Goal: Use online tool/utility: Utilize a website feature to perform a specific function

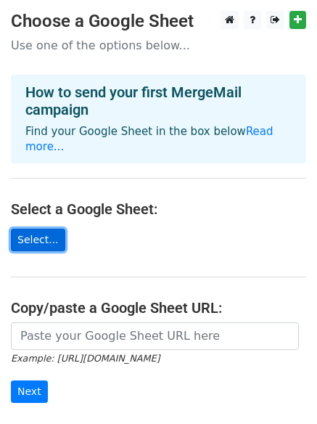
click at [27, 229] on link "Select..." at bounding box center [38, 240] width 54 height 22
click at [40, 229] on link "Select..." at bounding box center [38, 240] width 54 height 22
click at [36, 229] on link "Select..." at bounding box center [38, 240] width 54 height 22
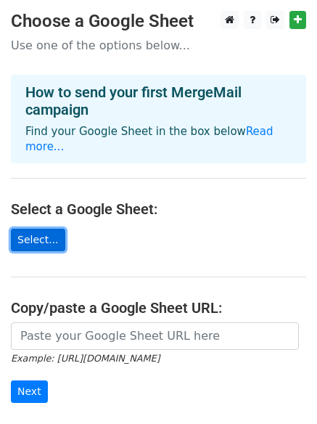
click at [36, 229] on link "Select..." at bounding box center [38, 240] width 54 height 22
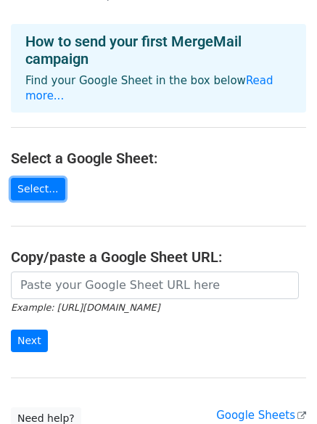
scroll to position [157, 0]
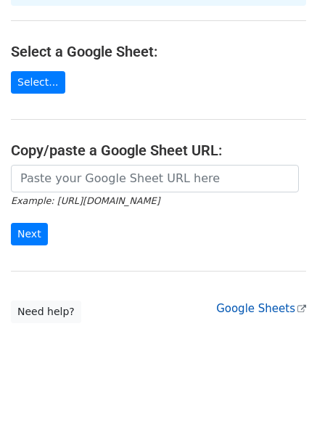
click at [269, 302] on link "Google Sheets" at bounding box center [261, 308] width 90 height 13
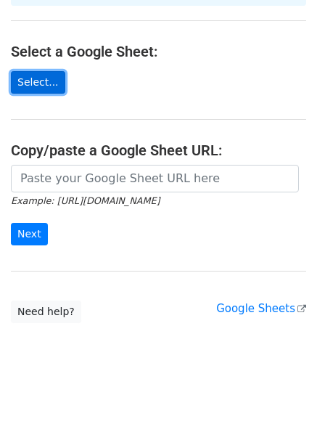
click at [39, 71] on link "Select..." at bounding box center [38, 82] width 54 height 22
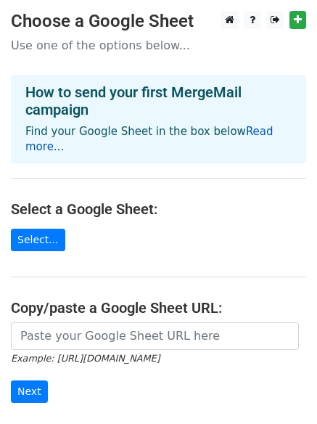
click at [237, 134] on link "Read more..." at bounding box center [149, 139] width 248 height 28
click at [45, 200] on h4 "Select a Google Sheet:" at bounding box center [158, 208] width 295 height 17
click at [70, 200] on h4 "Select a Google Sheet:" at bounding box center [158, 208] width 295 height 17
click at [133, 41] on p "Use one of the options below..." at bounding box center [158, 45] width 295 height 15
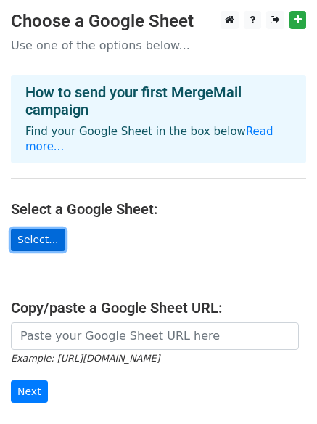
click at [46, 229] on link "Select..." at bounding box center [38, 240] width 54 height 22
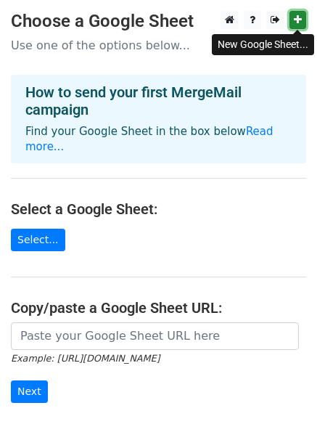
click at [300, 23] on icon at bounding box center [298, 20] width 8 height 10
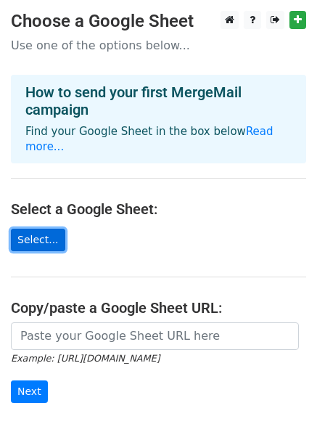
click at [31, 229] on link "Select..." at bounding box center [38, 240] width 54 height 22
